Goal: Task Accomplishment & Management: Use online tool/utility

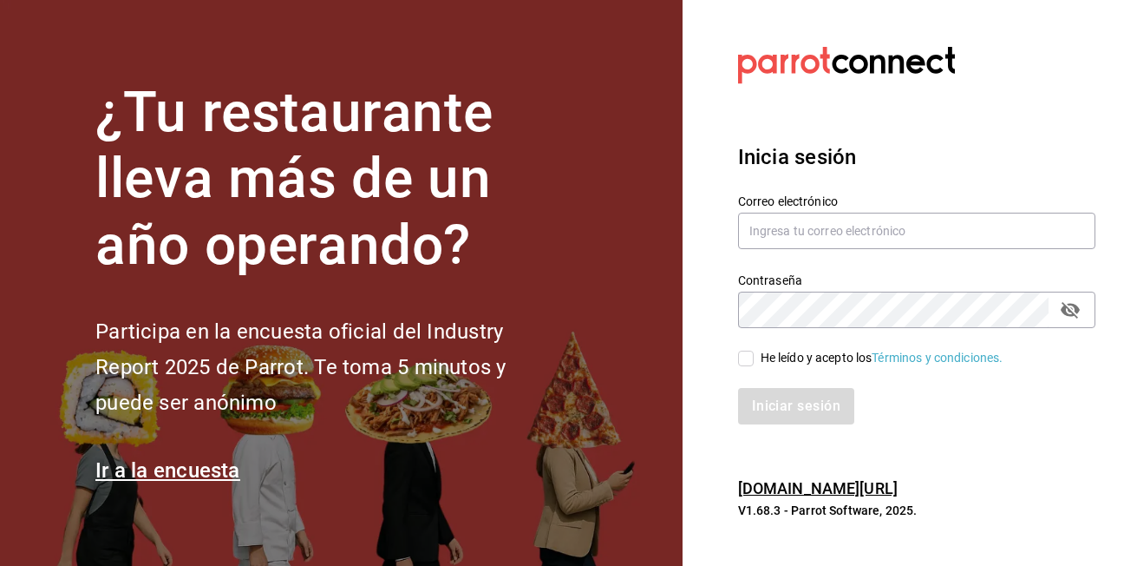
click at [835, 211] on div "Correo electrónico" at bounding box center [916, 222] width 357 height 58
click at [834, 227] on input "text" at bounding box center [916, 231] width 357 height 36
type input "F"
type input "G"
type input "gerente.tiendamiramar@lapitzota.com"
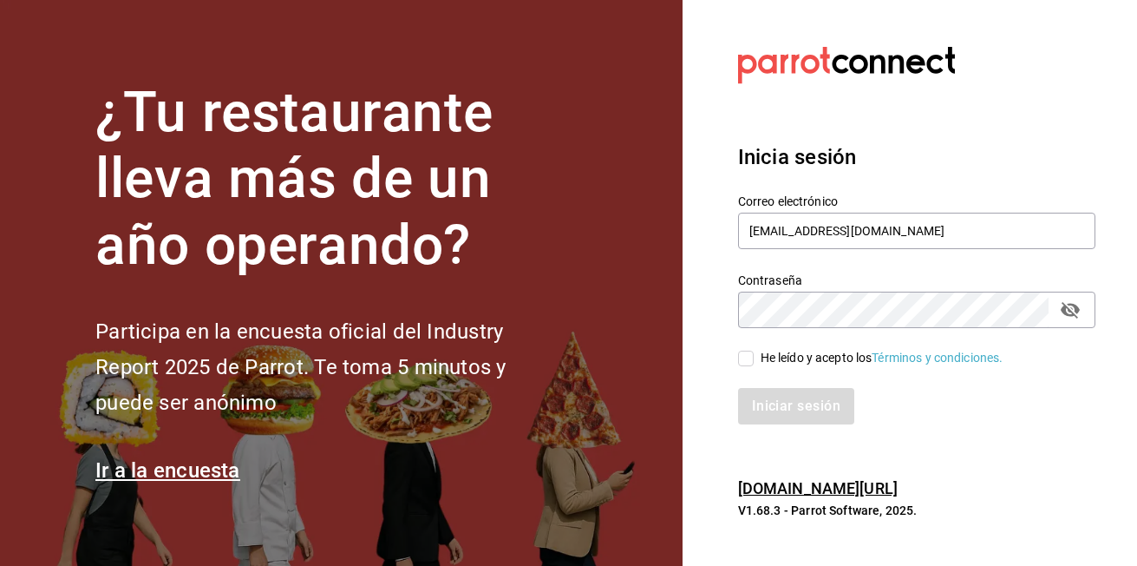
click at [835, 311] on button "passwordField" at bounding box center [1070, 309] width 29 height 29
click at [755, 355] on span "He leído y acepto los Términos y condiciones." at bounding box center [879, 358] width 250 height 18
click at [754, 355] on input "He leído y acepto los Términos y condiciones." at bounding box center [746, 358] width 16 height 16
checkbox input "true"
click at [763, 403] on button "Iniciar sesión" at bounding box center [797, 406] width 118 height 36
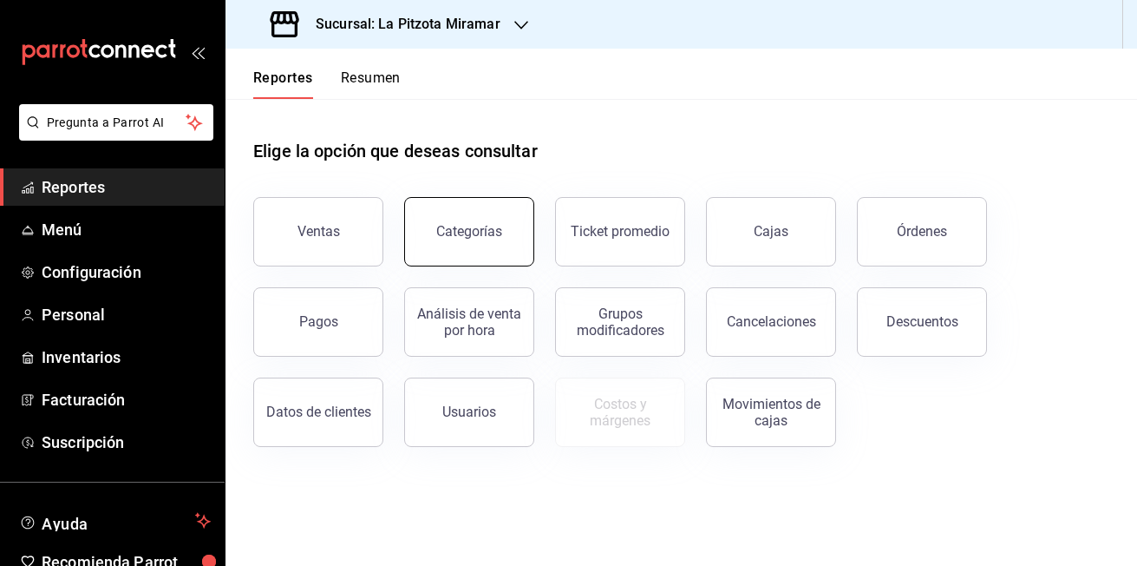
click at [504, 246] on button "Categorías" at bounding box center [469, 231] width 130 height 69
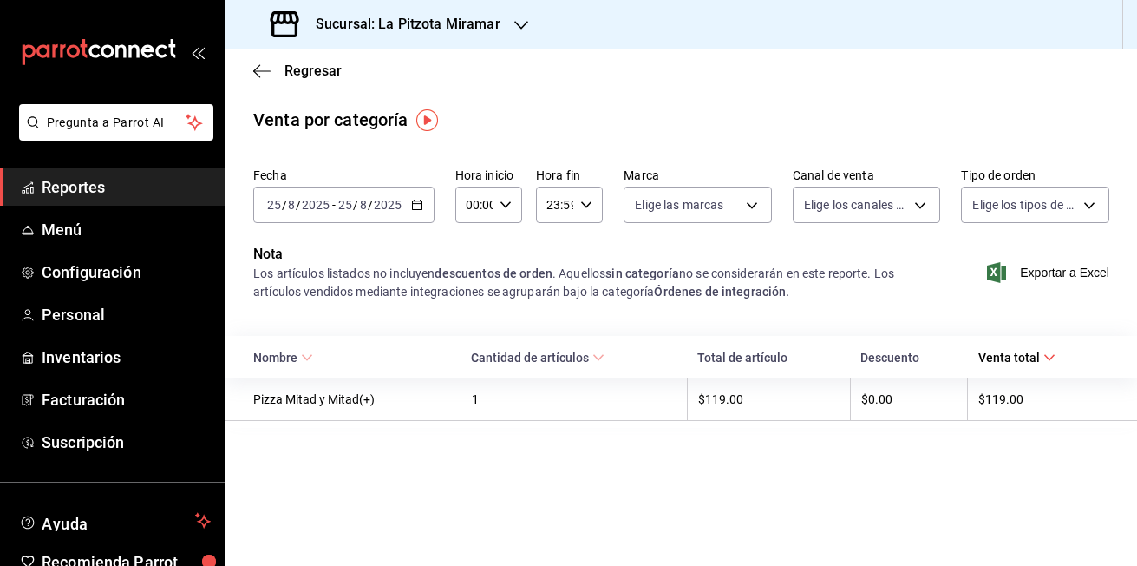
click at [435, 317] on div "Nota Los artículos listados no incluyen descuentos de orden . Aquellos sin cate…" at bounding box center [682, 283] width 912 height 78
click at [421, 219] on div "[DATE] [DATE] - [DATE] [DATE]" at bounding box center [343, 205] width 181 height 36
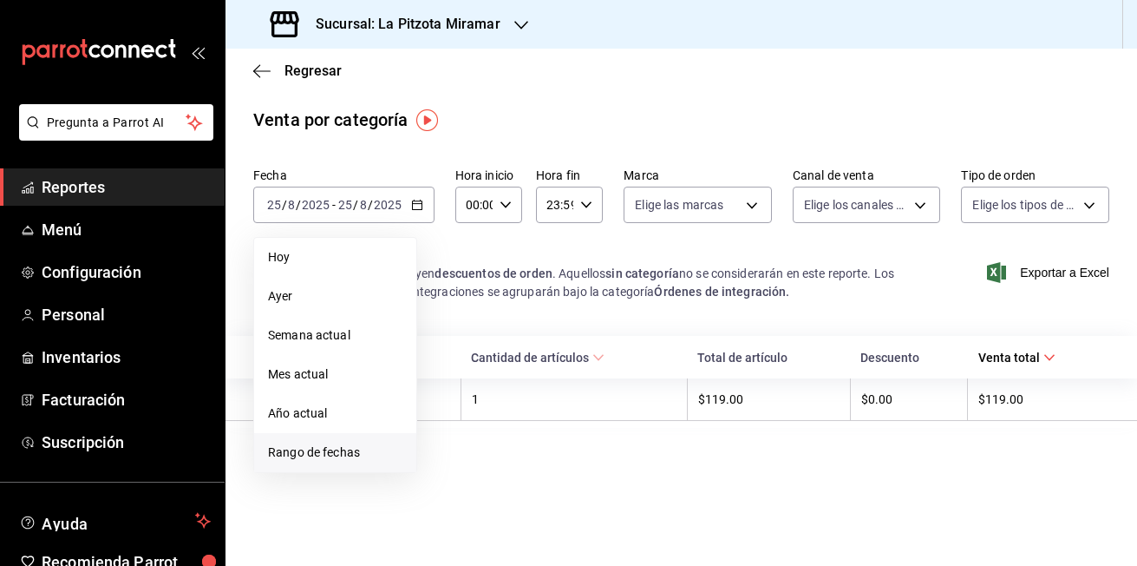
click at [320, 436] on li "Rango de fechas" at bounding box center [335, 452] width 162 height 39
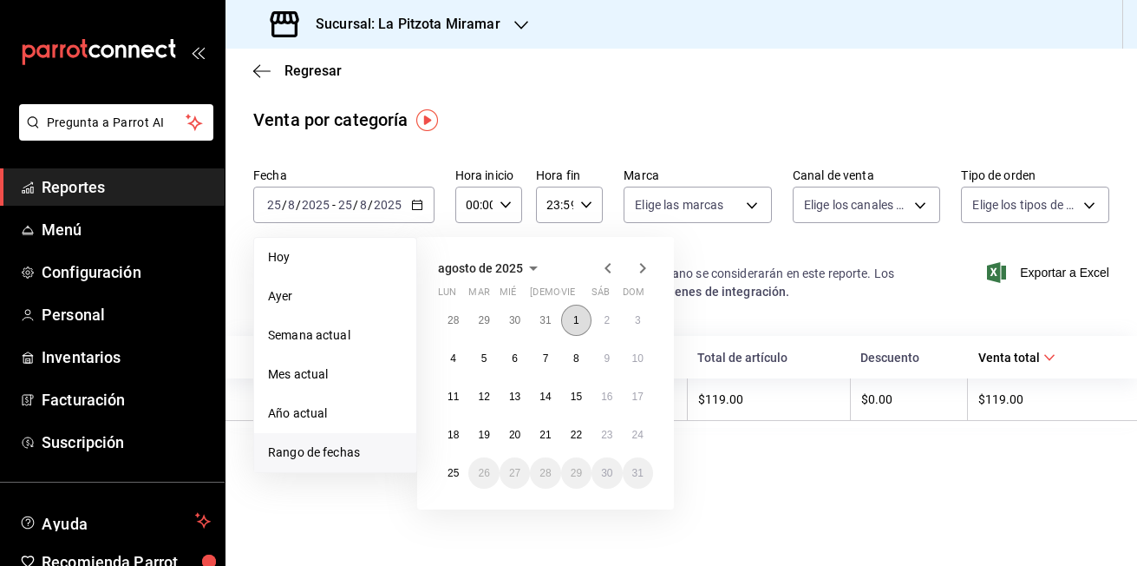
click at [580, 315] on button "1" at bounding box center [576, 320] width 30 height 31
click at [632, 436] on abbr "24" at bounding box center [637, 435] width 11 height 12
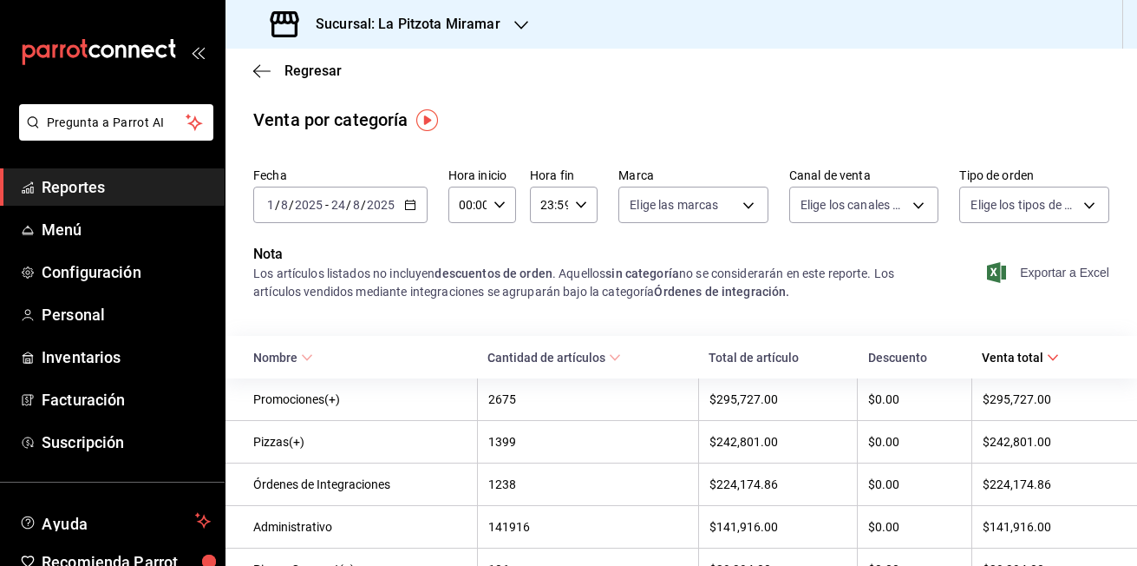
click at [1038, 272] on span "Exportar a Excel" at bounding box center [1050, 272] width 119 height 21
